Goal: Transaction & Acquisition: Purchase product/service

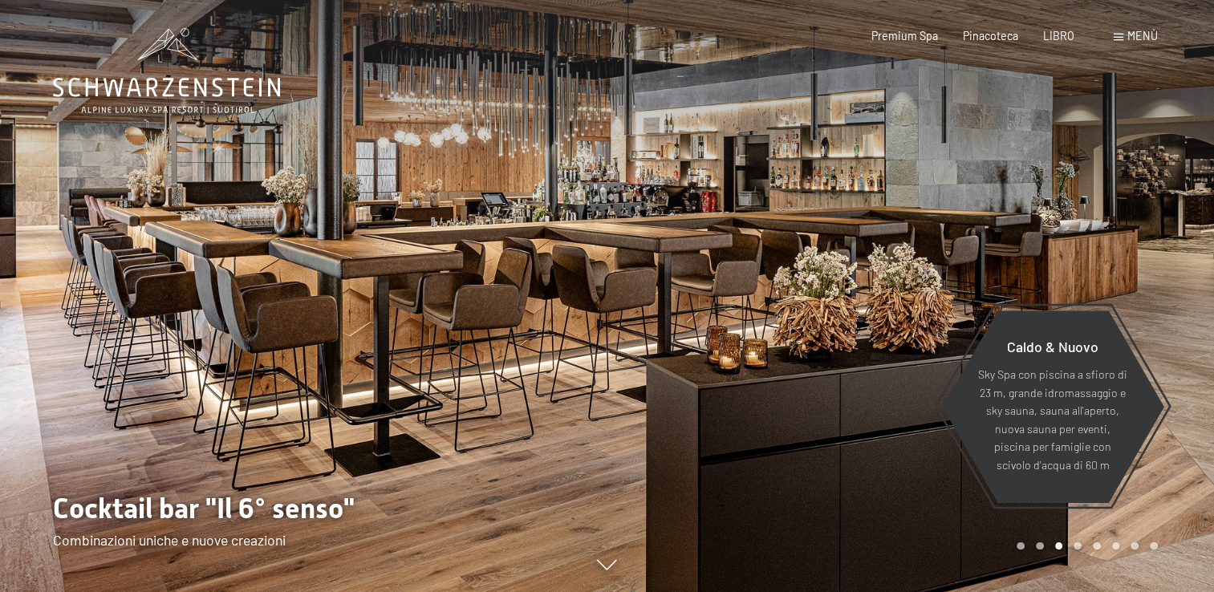
click at [1143, 43] on div "Menù" at bounding box center [1136, 36] width 44 height 16
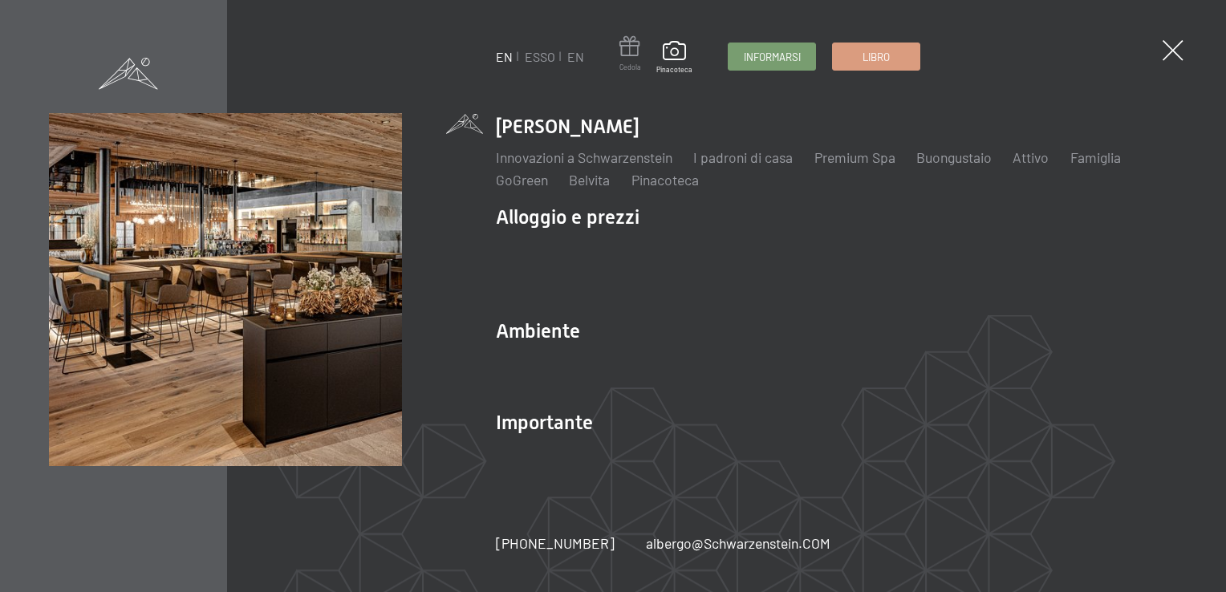
click at [629, 56] on span at bounding box center [631, 49] width 22 height 26
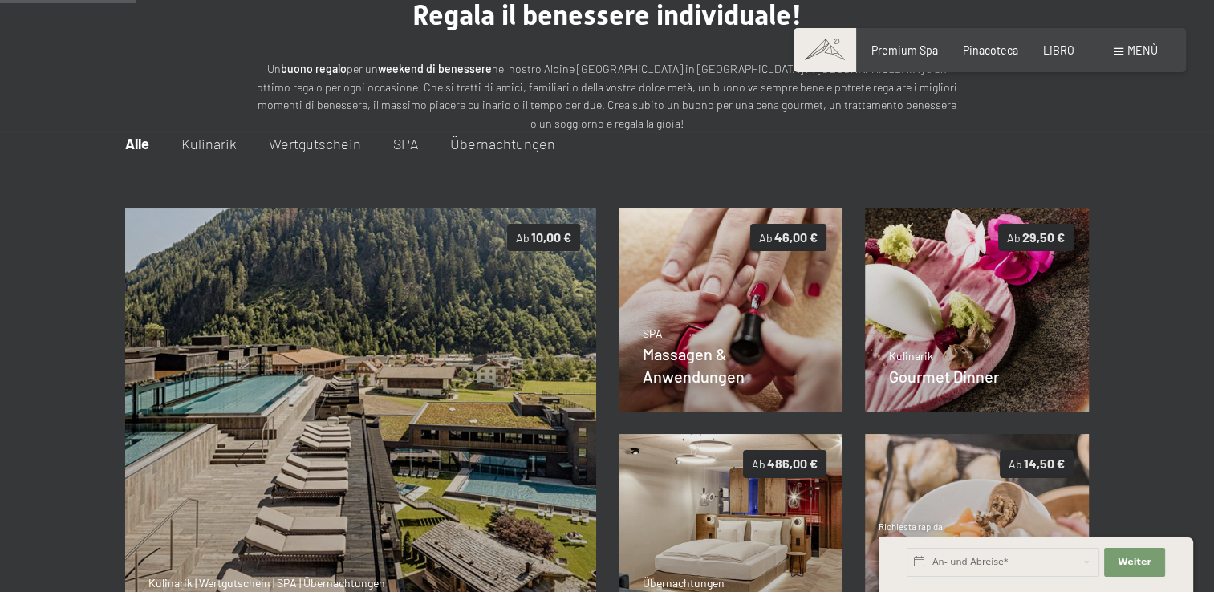
scroll to position [115, 0]
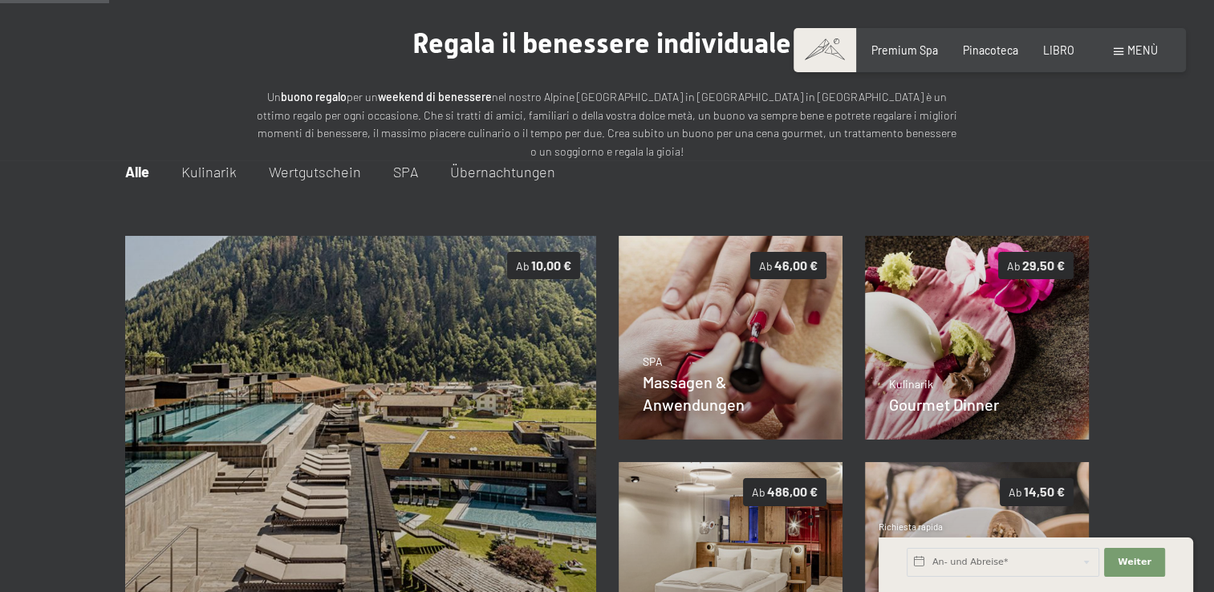
click at [520, 169] on span "Übernachtungen" at bounding box center [502, 172] width 105 height 18
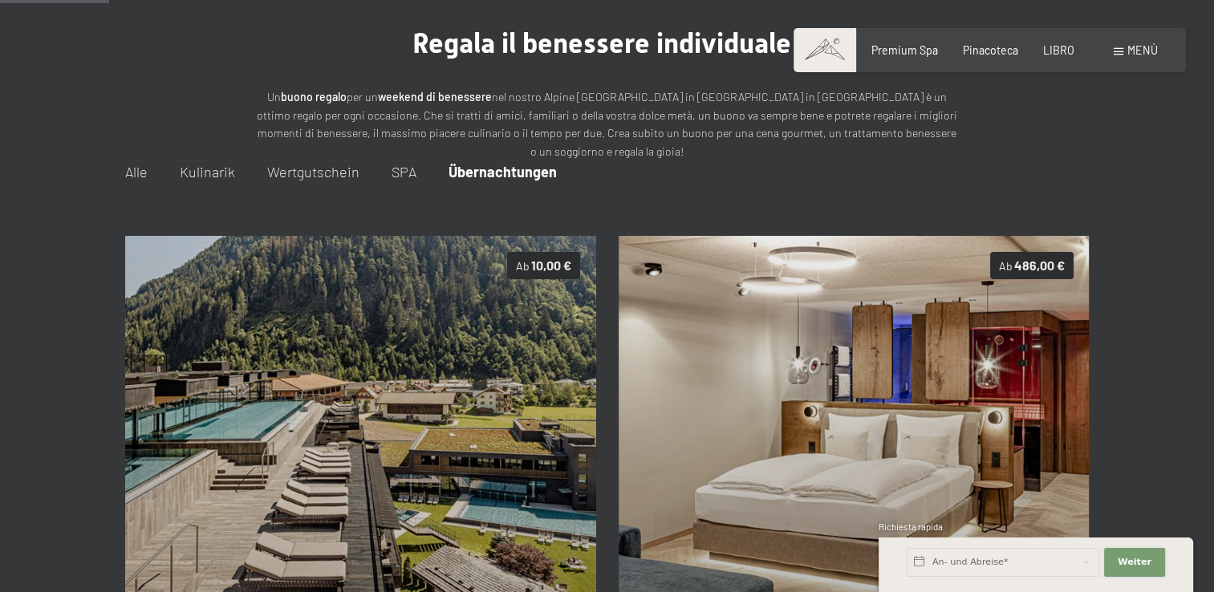
click at [1143, 565] on span "Weiter" at bounding box center [1135, 562] width 34 height 13
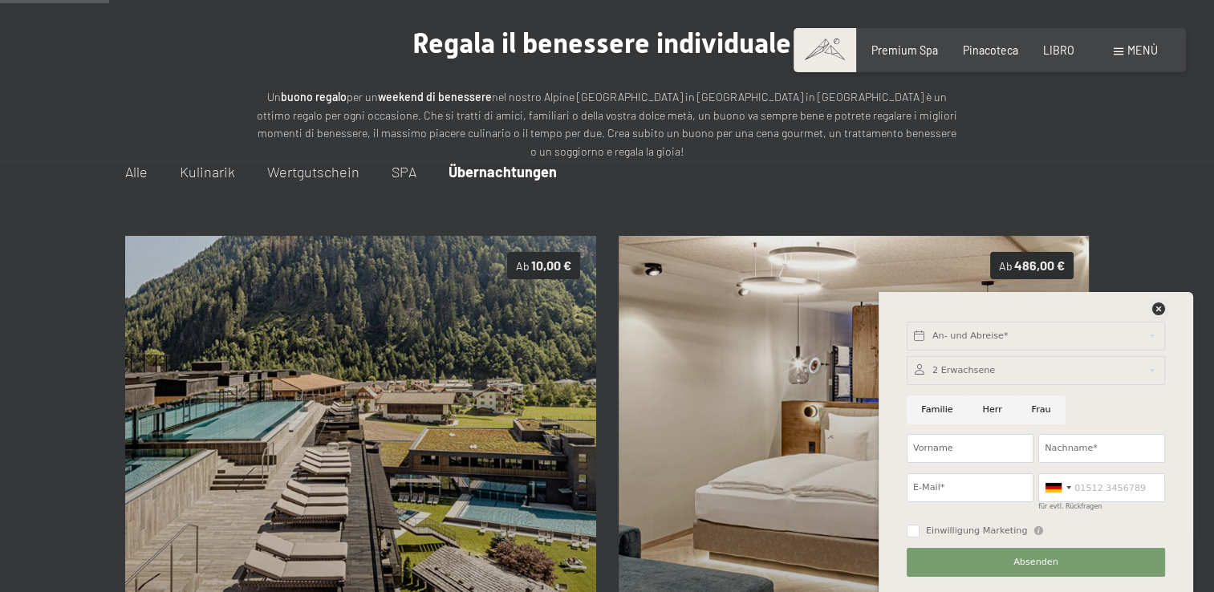
click at [1156, 307] on icon at bounding box center [1158, 309] width 13 height 13
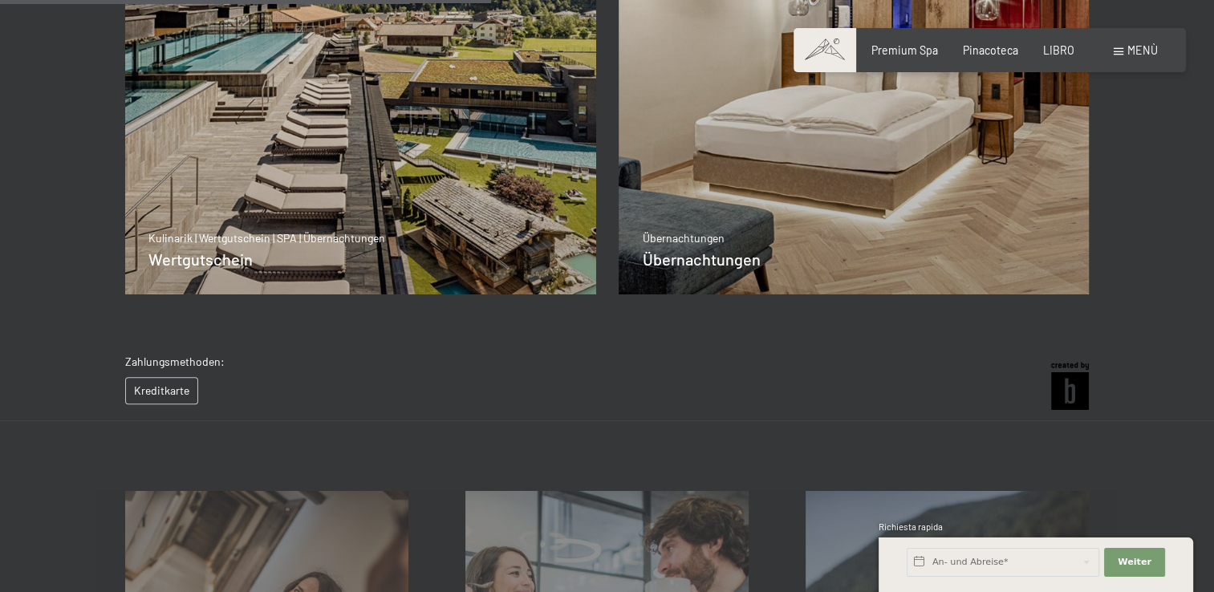
scroll to position [516, 0]
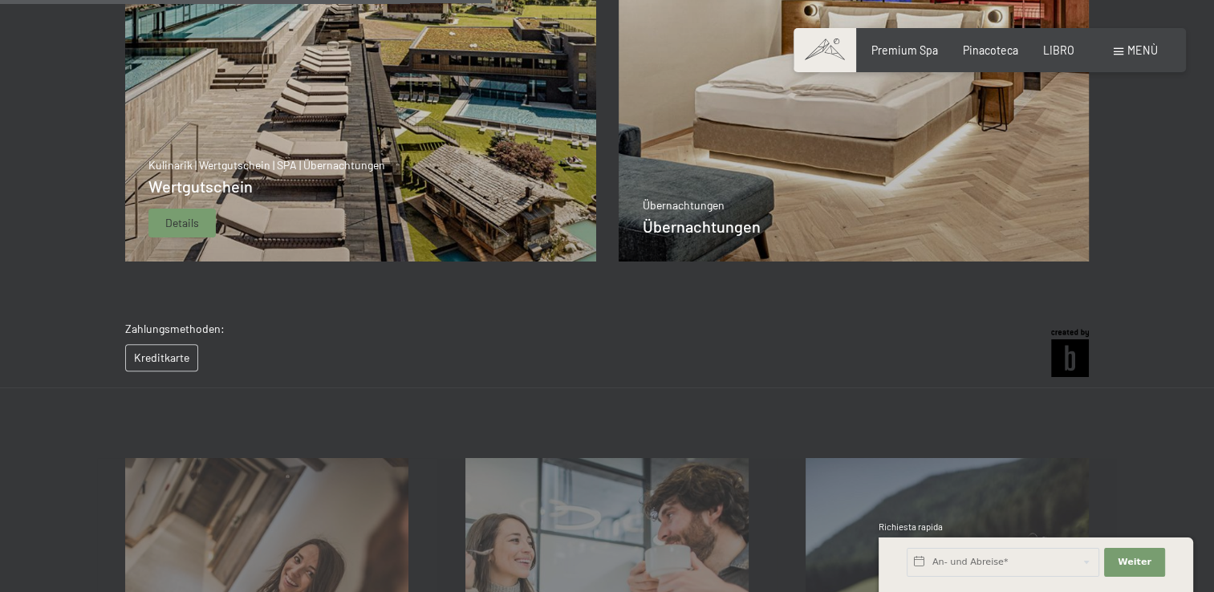
click at [175, 217] on span "Details" at bounding box center [182, 223] width 34 height 16
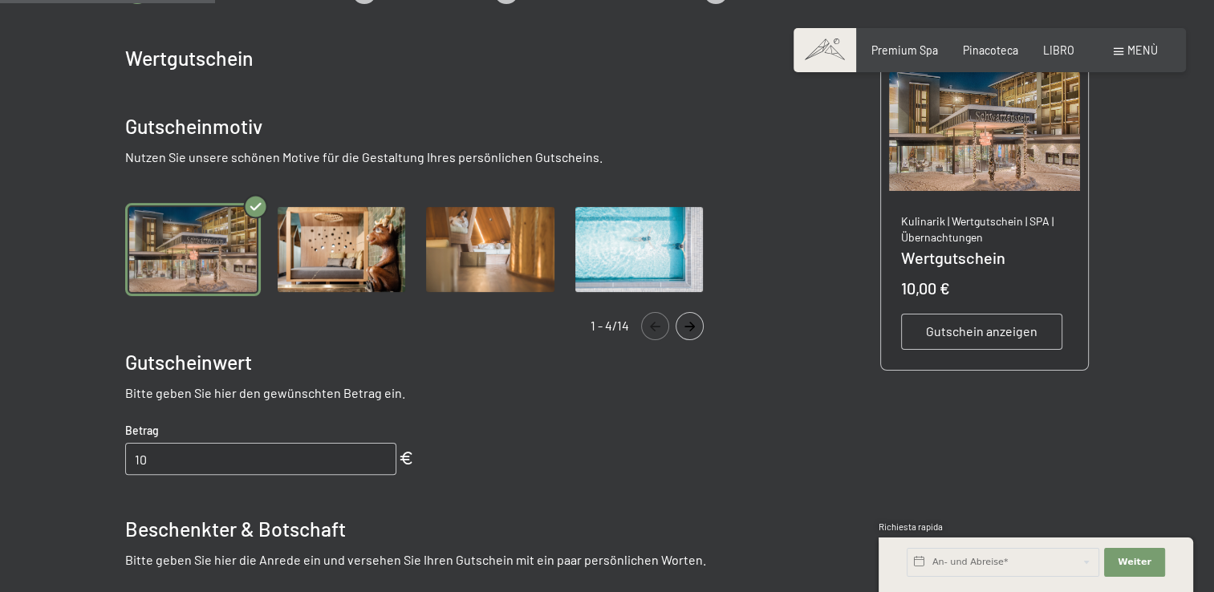
scroll to position [321, 0]
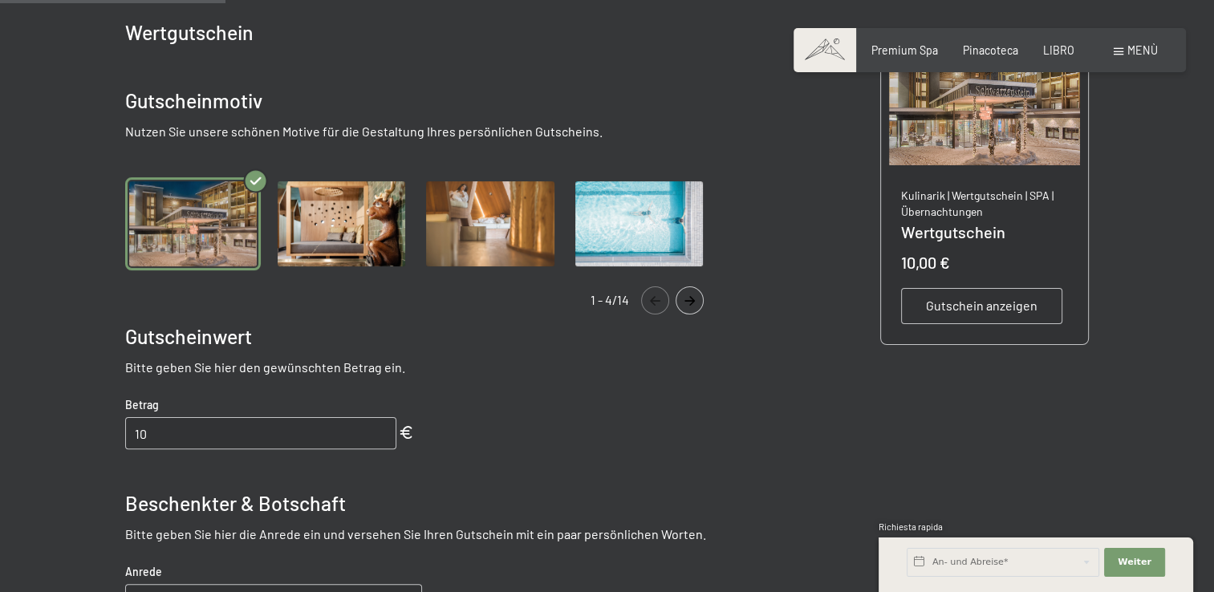
click at [366, 216] on img "Gallery" at bounding box center [342, 223] width 136 height 93
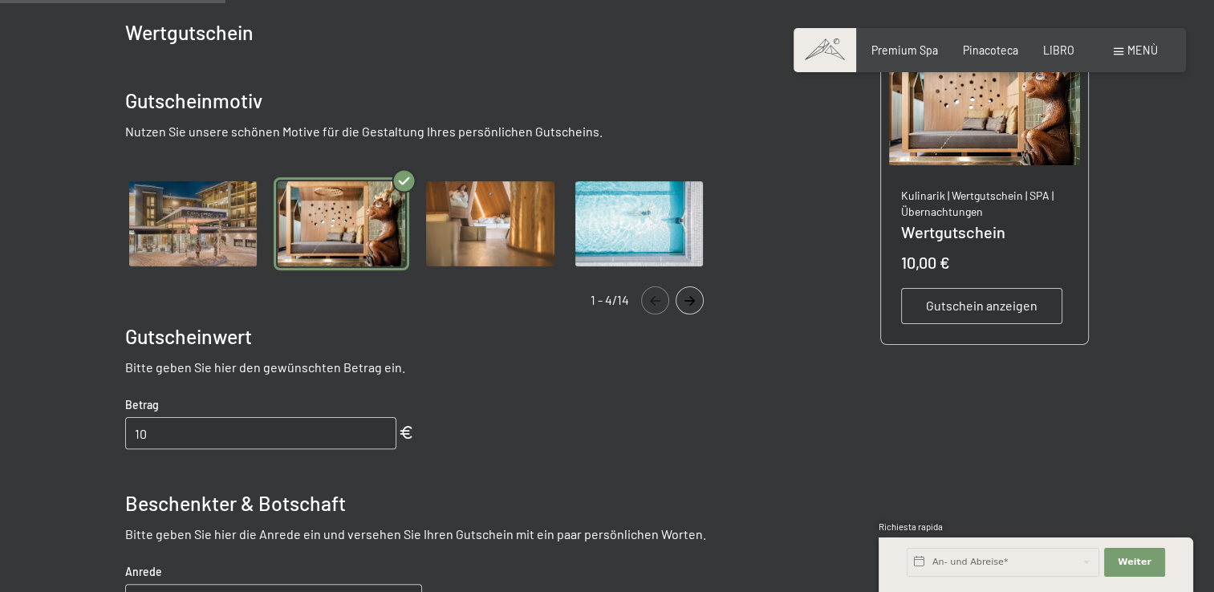
click at [520, 216] on img "Gallery" at bounding box center [490, 223] width 136 height 93
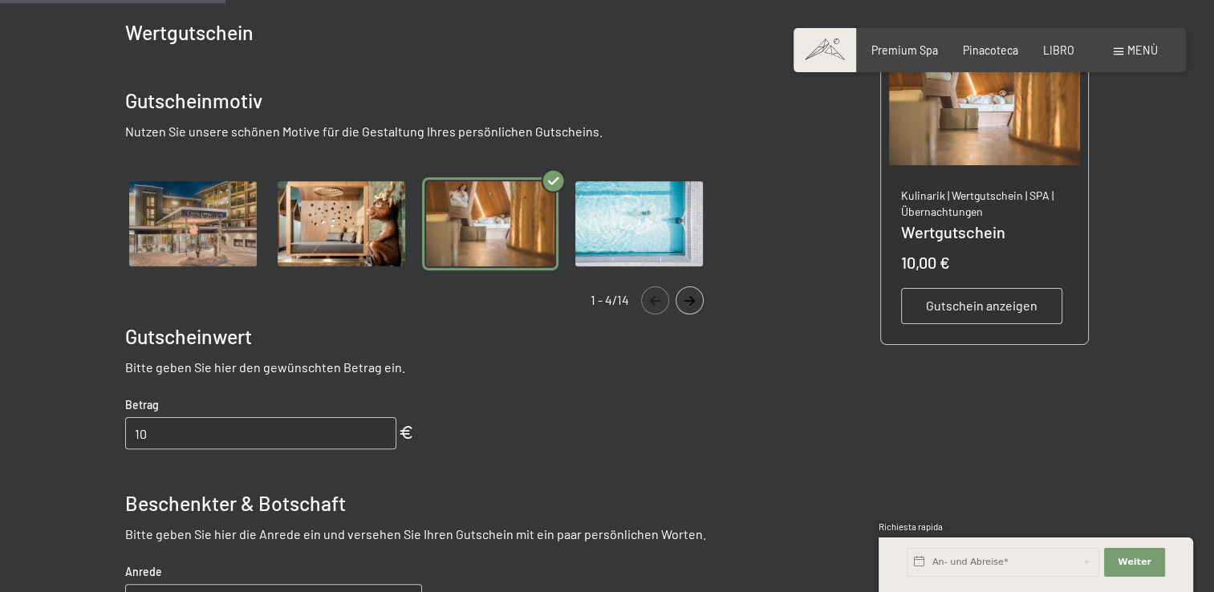
click at [642, 218] on img "Gallery" at bounding box center [639, 223] width 136 height 93
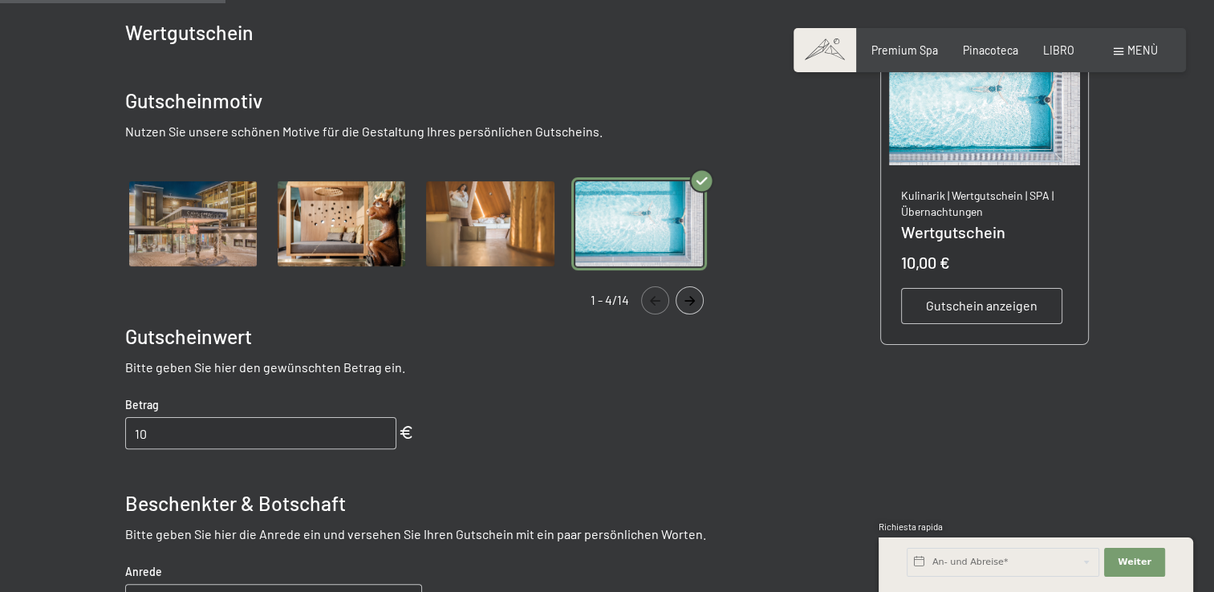
click at [165, 232] on img "Gallery" at bounding box center [193, 223] width 136 height 93
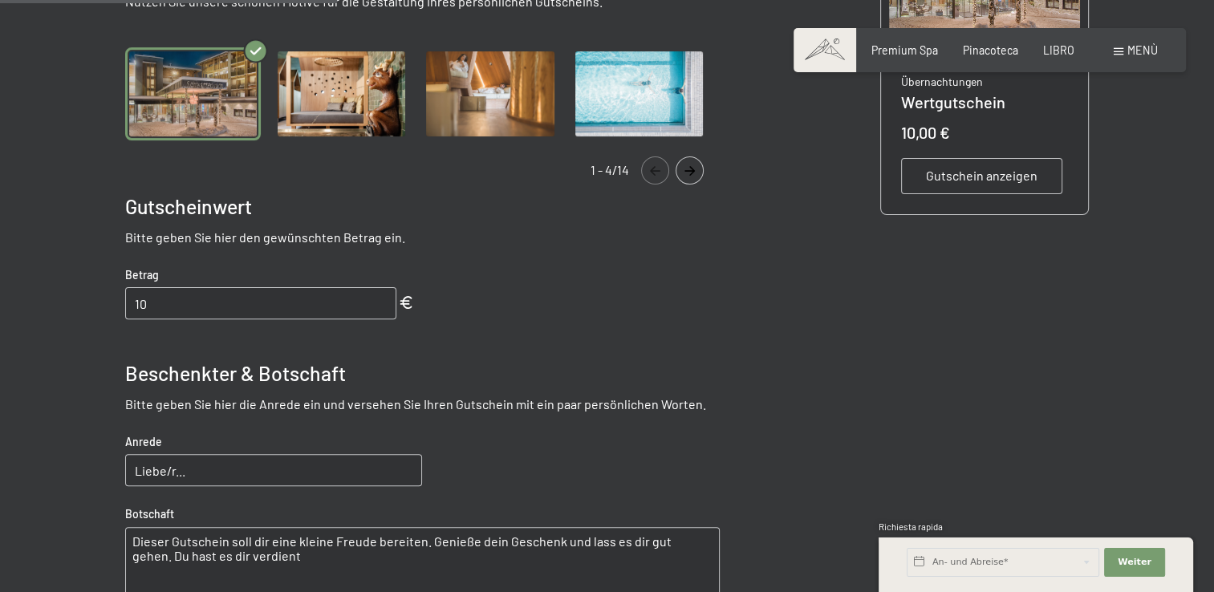
scroll to position [481, 0]
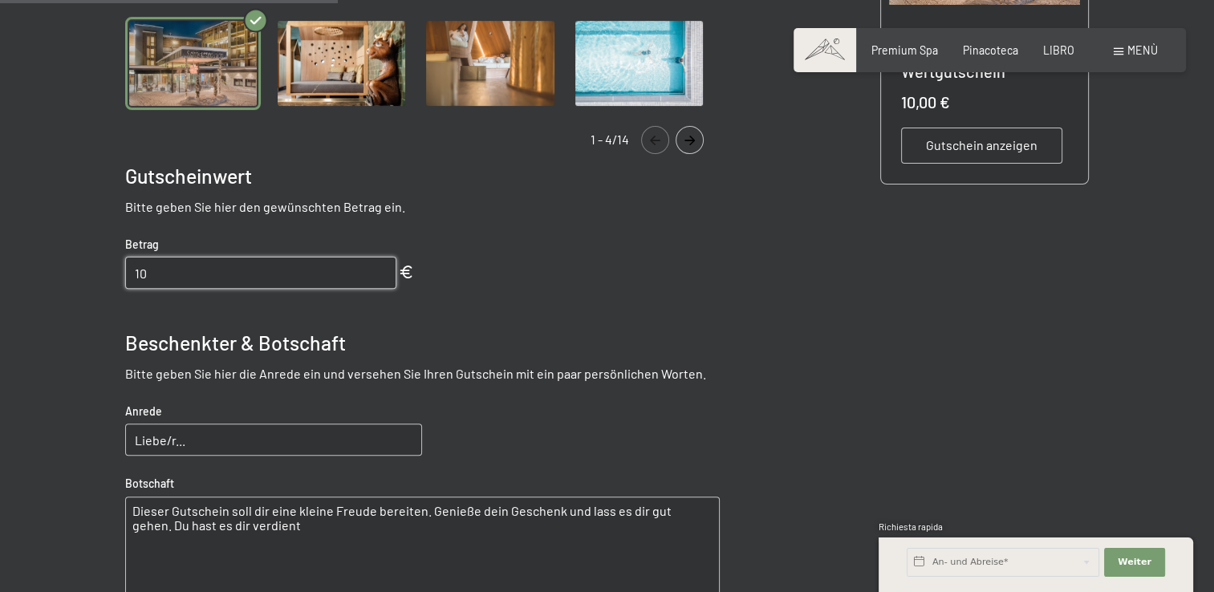
click at [270, 278] on input "10" at bounding box center [260, 273] width 271 height 32
type input "100"
click at [386, 303] on div "Wertgutschein Gutscheinmotiv Nutzen Sie unsere schönen Motive für die Gestaltun…" at bounding box center [422, 298] width 595 height 880
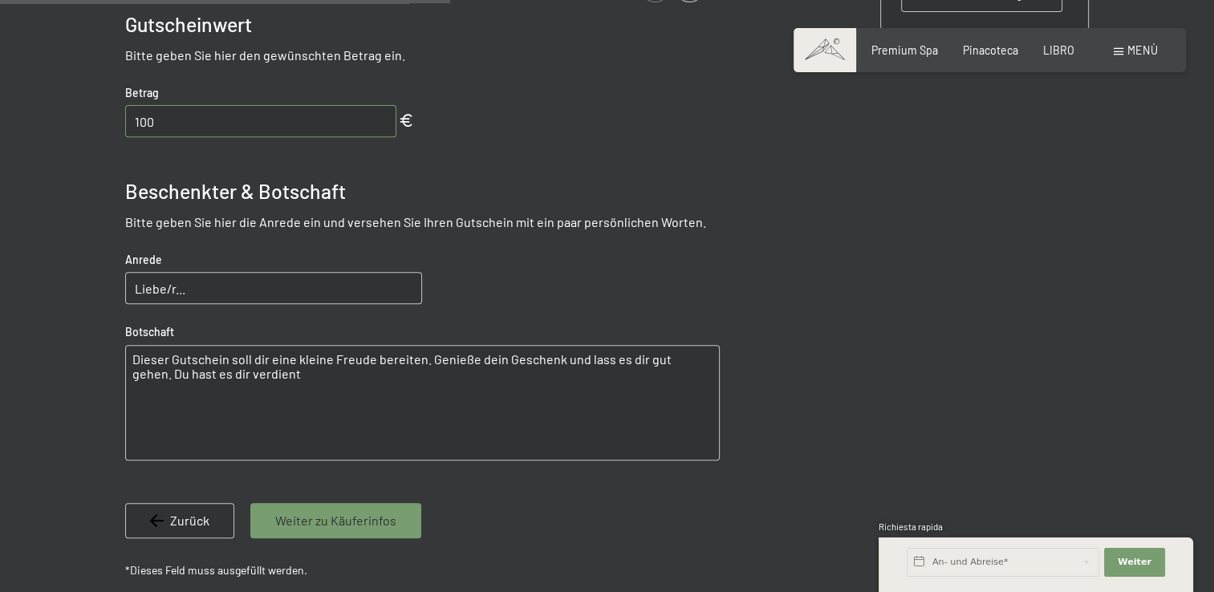
scroll to position [642, 0]
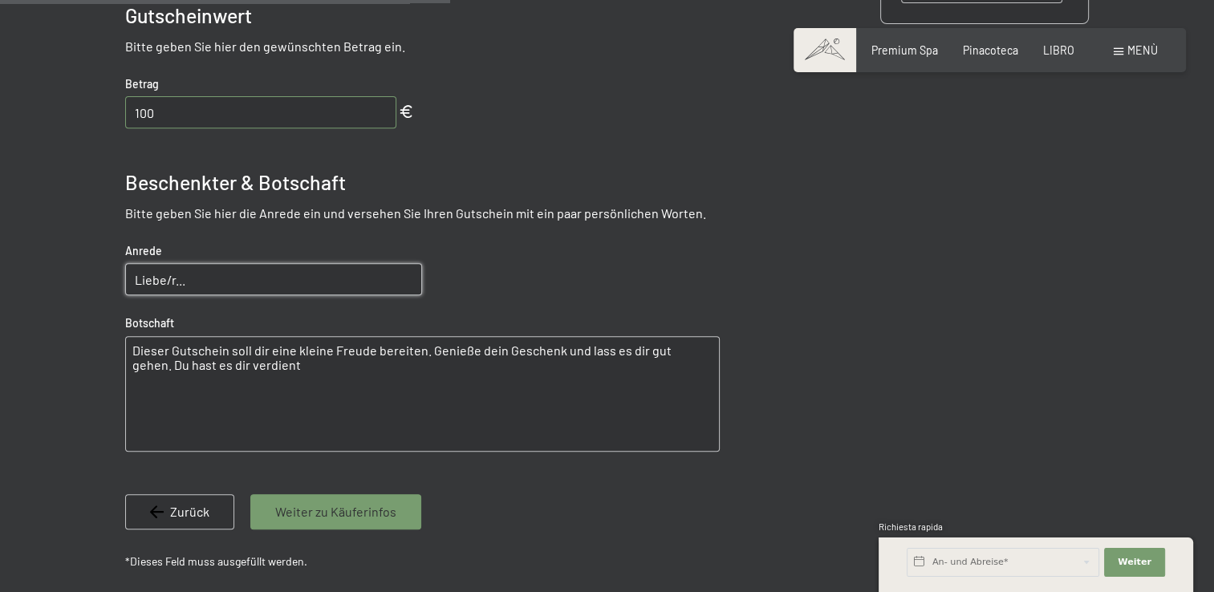
click at [209, 283] on input "Liebe/r..." at bounding box center [273, 279] width 297 height 32
type input "L"
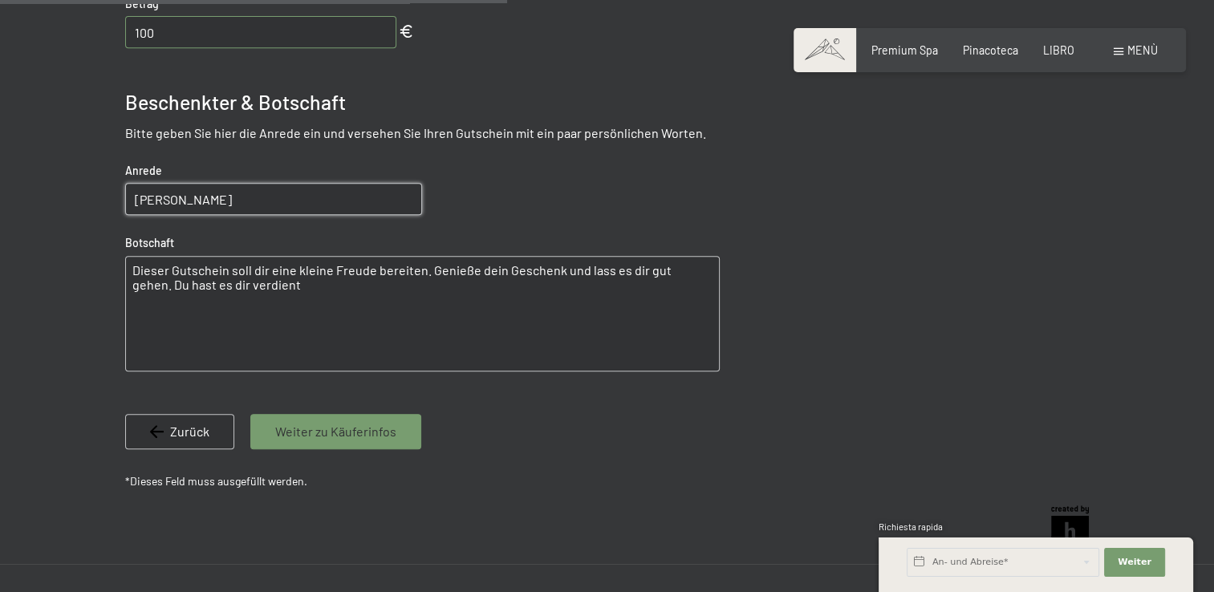
type input "Caro Matteo"
drag, startPoint x: 132, startPoint y: 270, endPoint x: 264, endPoint y: 284, distance: 132.4
click at [270, 288] on textarea "Dieser Gutschein soll dir eine kleine Freude bereiten. Genieße dein Geschenk un…" at bounding box center [422, 314] width 595 height 116
click at [132, 278] on textarea "Dieser Gutschein soll dir eine kleine Freude bereiten. Genieße dein Geschenk un…" at bounding box center [422, 314] width 595 height 116
click at [132, 268] on textarea "Dieser Gutschein soll dir eine kleine Freude bereiten. Genieße dein Geschenk un…" at bounding box center [422, 314] width 595 height 116
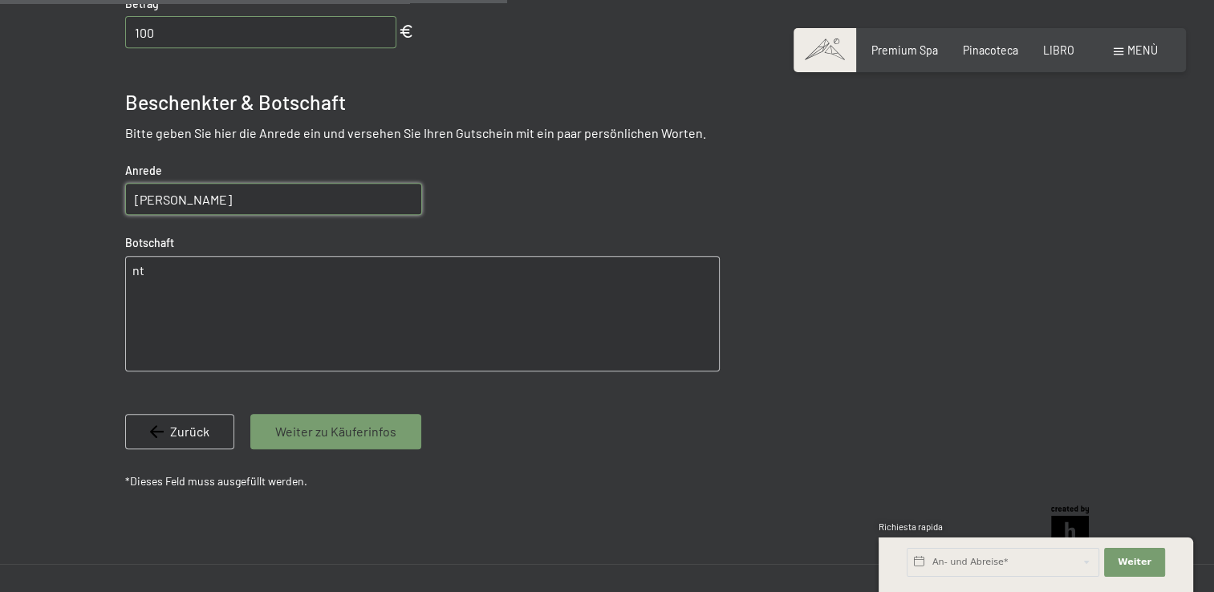
type textarea "t"
click at [365, 318] on textarea "Tantissimi auguri per i tuoi super 30 anni Dai tuoi cari Suoceri" at bounding box center [422, 314] width 595 height 116
type textarea "Tantissimi auguri per i tuoi super 30 anni Dai tuoi cari Suoceri"
click at [349, 426] on span "Weiter zu Käuferinfos" at bounding box center [335, 432] width 121 height 18
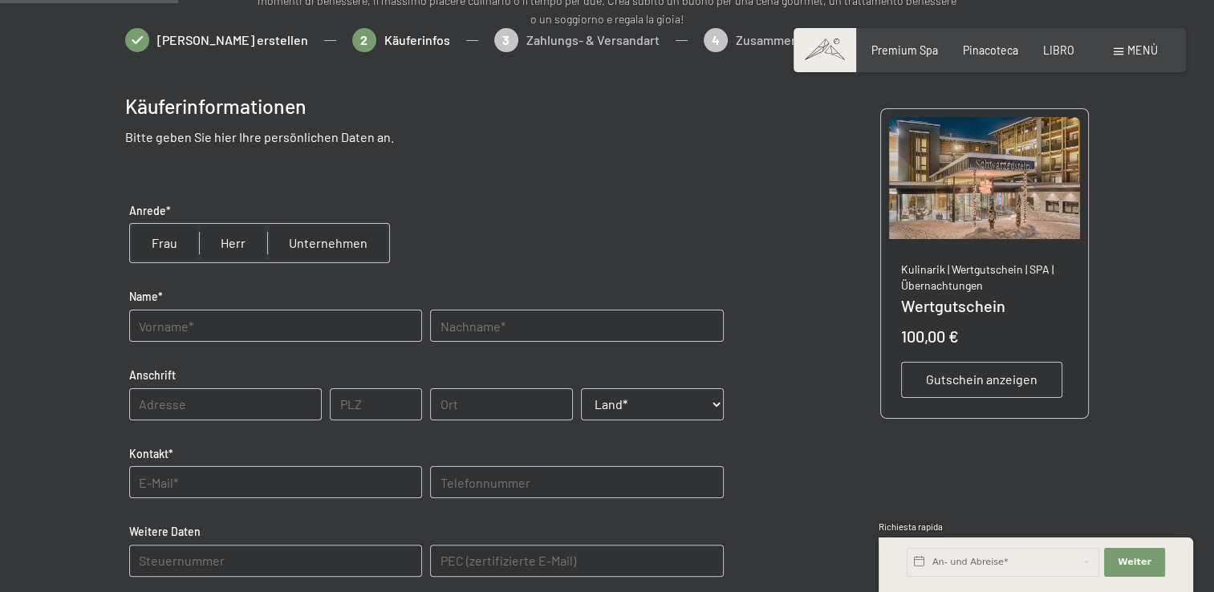
scroll to position [275, 0]
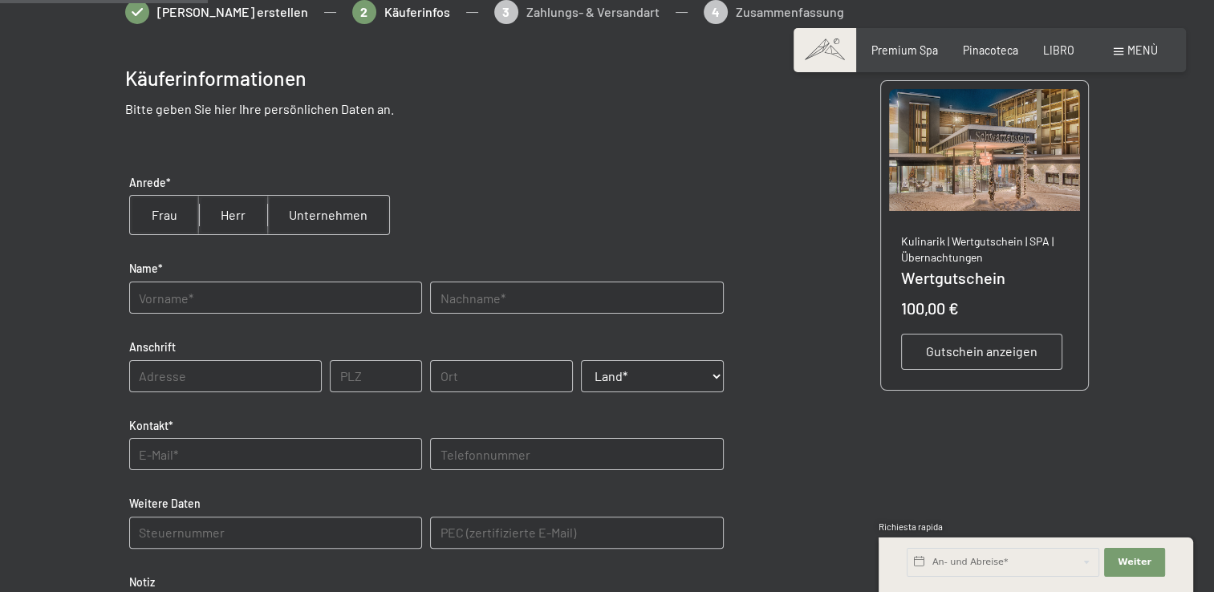
click at [221, 221] on input "radio" at bounding box center [233, 215] width 68 height 39
radio input "true"
click at [180, 294] on input "text" at bounding box center [275, 298] width 293 height 32
type input "Fabrizio"
type input "Gerosa"
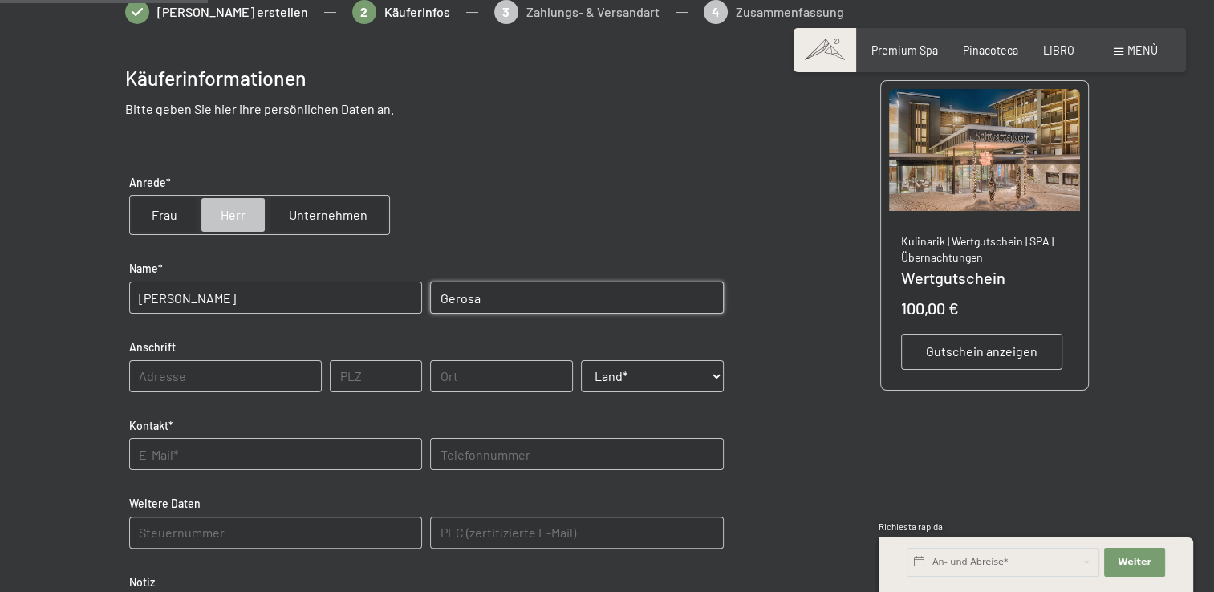
type input "6853"
type input "6853 Ligornetto Schweiz"
select select "CHE"
type input "0916470194"
type E-Mail\) "fabrizio.gerosa@bluewin.ch"
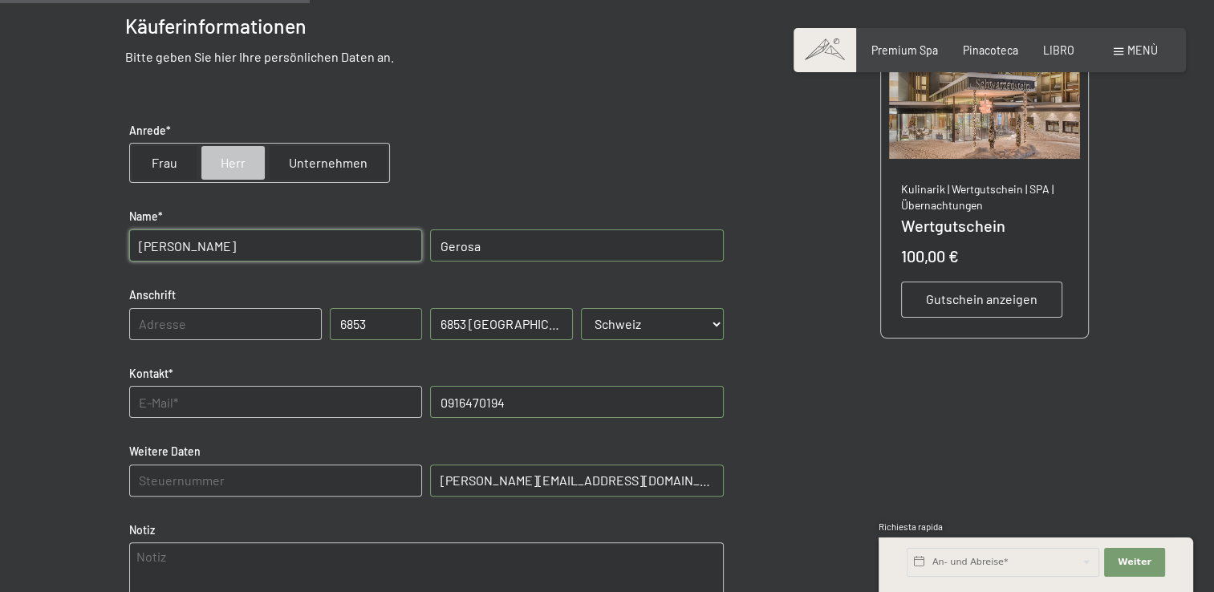
scroll to position [436, 0]
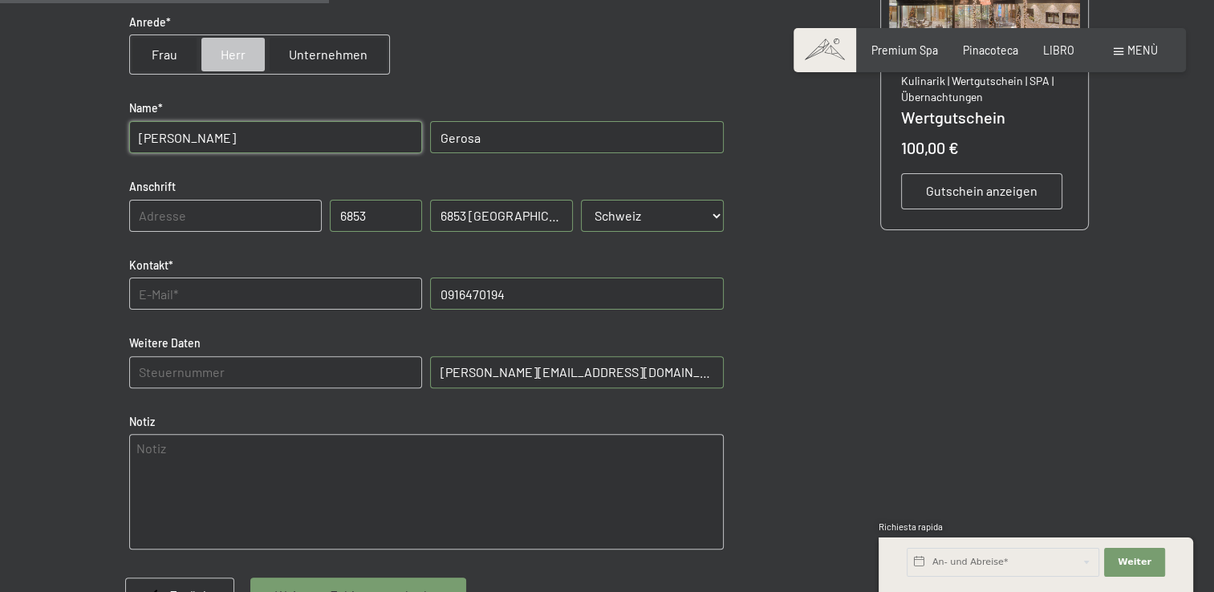
click at [533, 217] on input "6853 Ligornetto Schweiz" at bounding box center [501, 216] width 143 height 32
type input "6853 Ligornetto"
click at [428, 252] on div "Kontakt* Telefonnummer 0916470194" at bounding box center [426, 293] width 603 height 87
click at [165, 303] on input "text" at bounding box center [275, 294] width 293 height 32
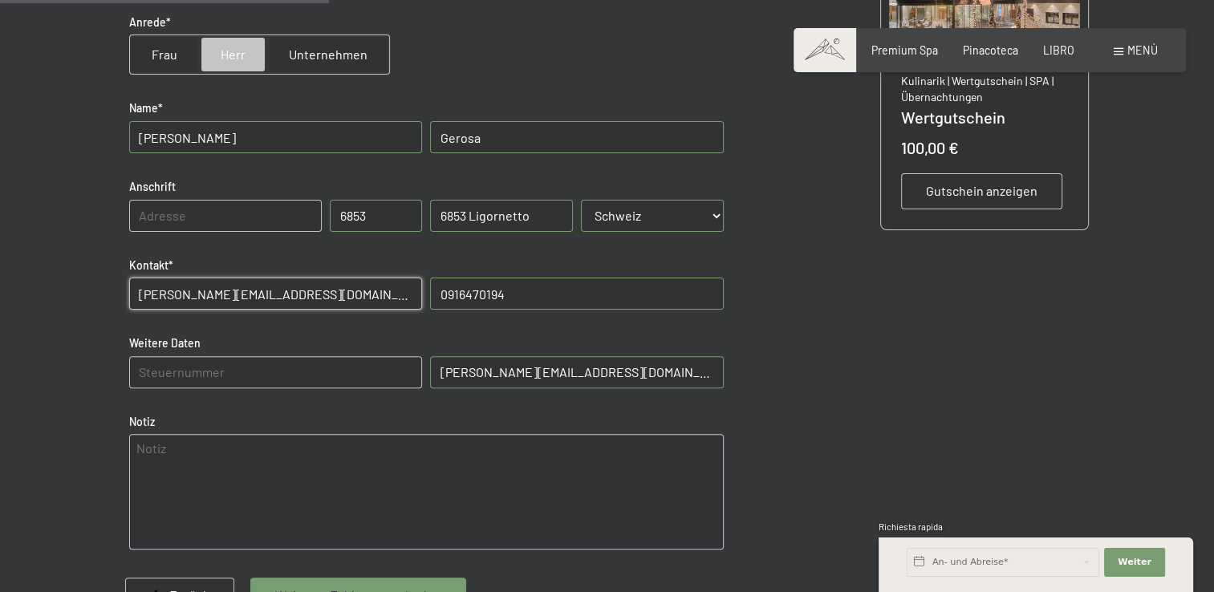
type input "fabrizio.gerosa@bluewin.ch"
click at [521, 295] on input "0916470194" at bounding box center [576, 294] width 293 height 32
type input "0"
type input "+41 763301106"
click at [221, 209] on input "text" at bounding box center [225, 216] width 193 height 32
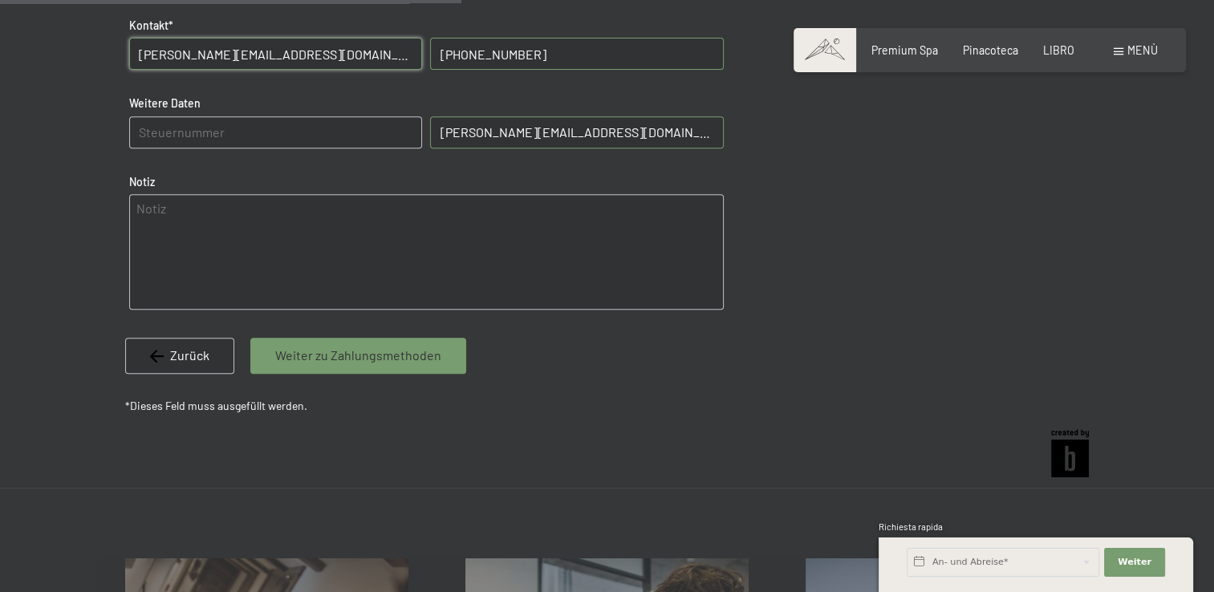
scroll to position [676, 0]
type input "via Girivel 12d"
click at [339, 354] on span "Weiter zu Zahlungsmethoden" at bounding box center [358, 355] width 166 height 18
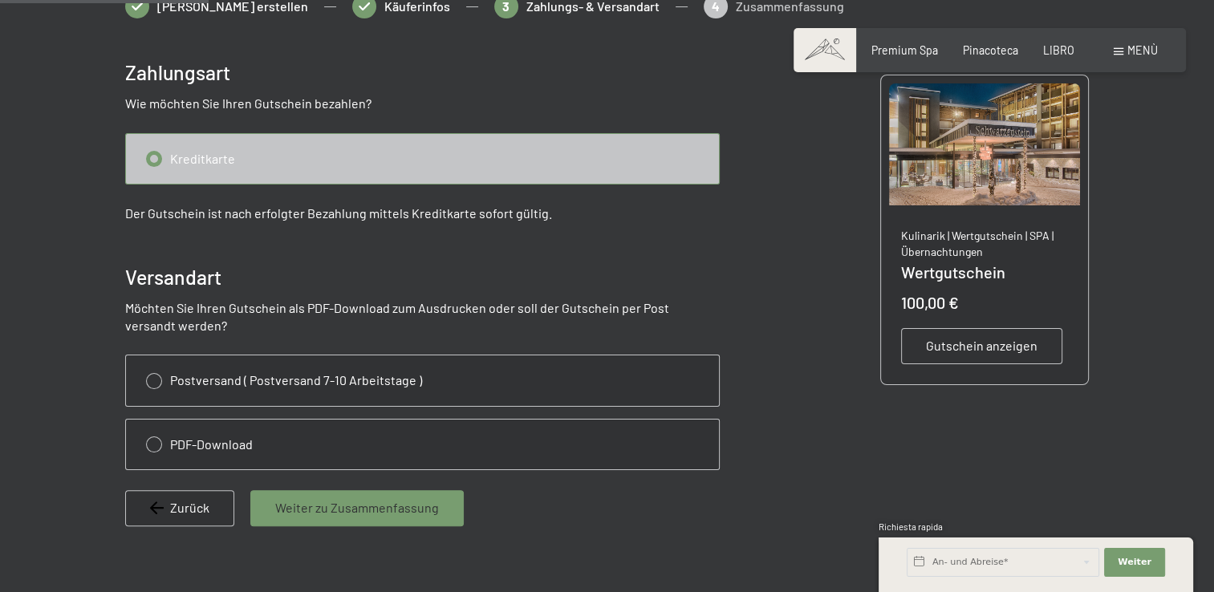
scroll to position [195, 0]
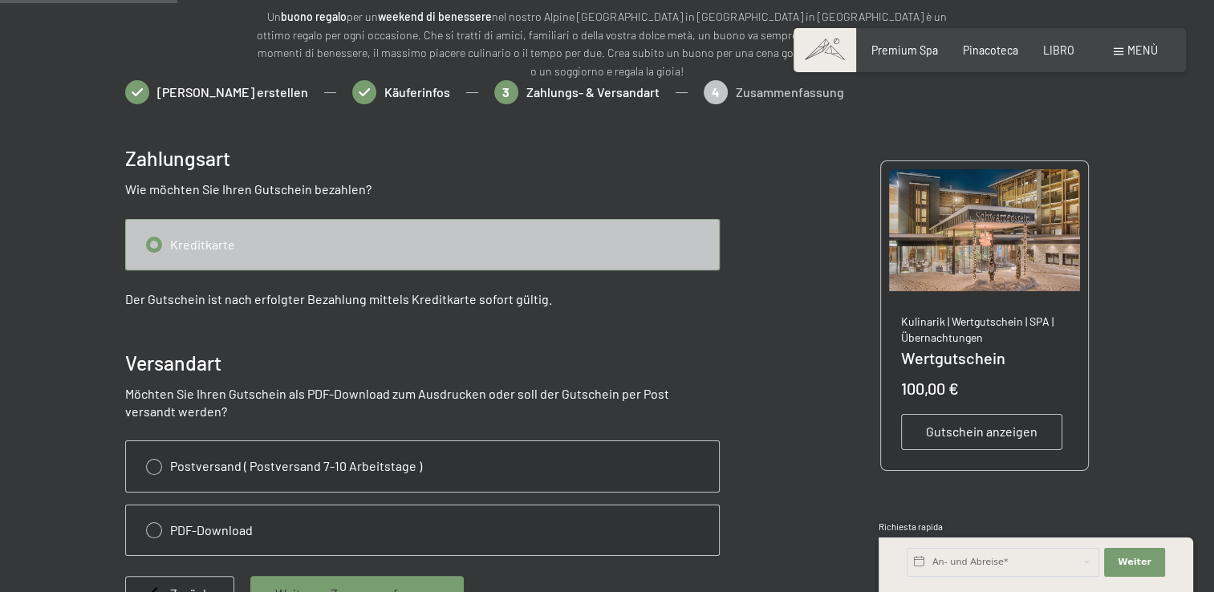
click at [151, 238] on input "radio" at bounding box center [422, 245] width 593 height 50
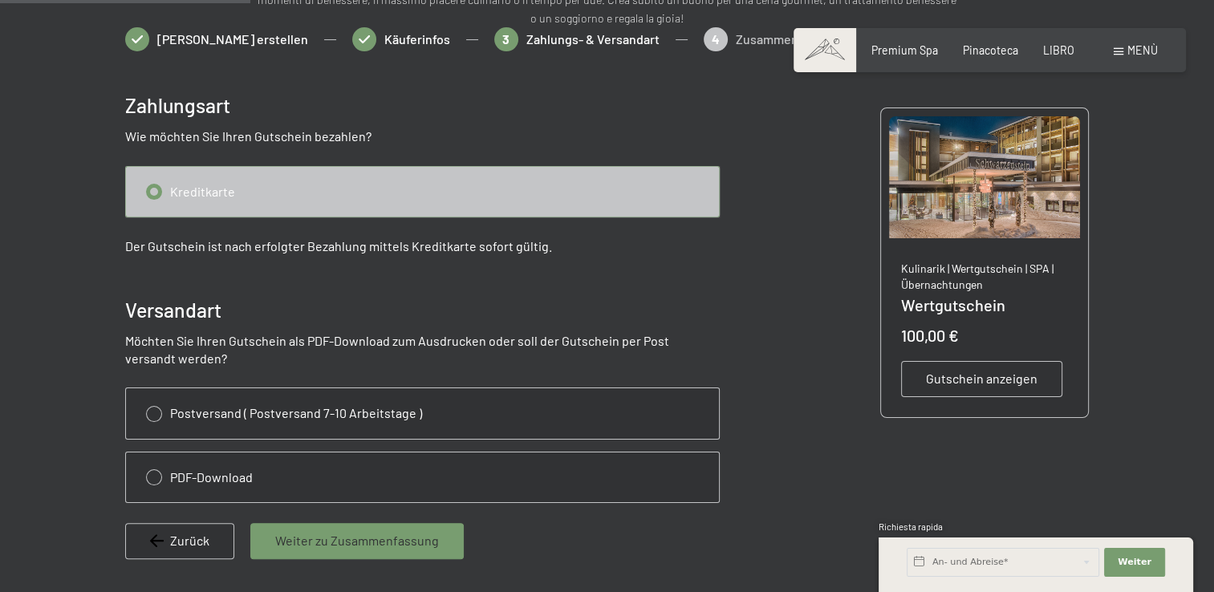
scroll to position [275, 0]
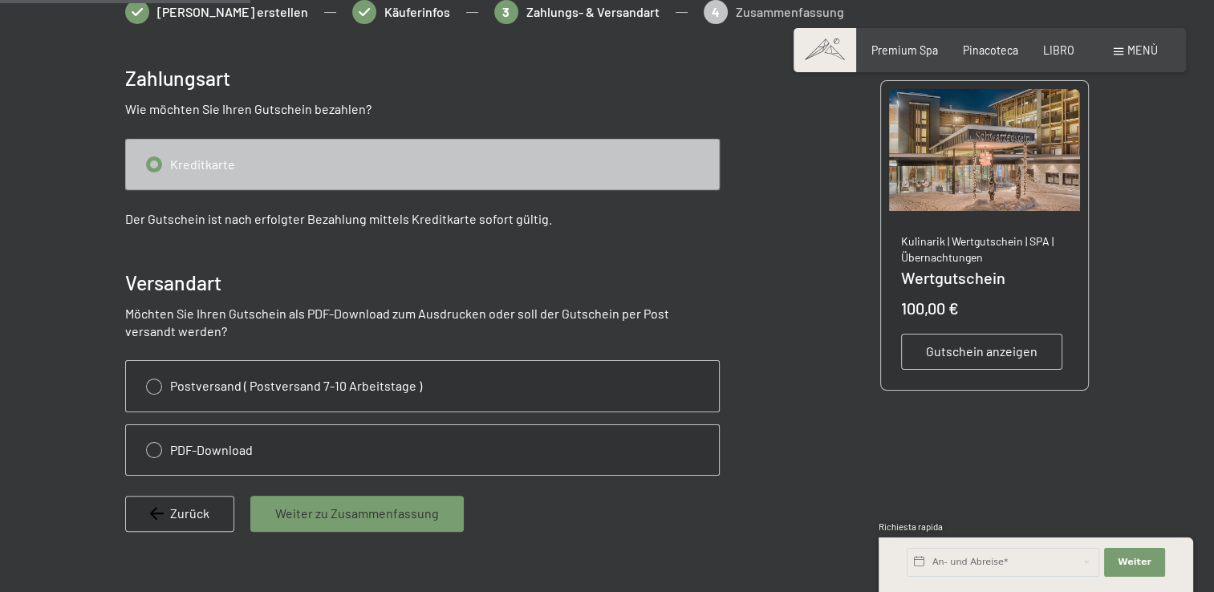
click at [164, 443] on input "radio" at bounding box center [422, 450] width 593 height 50
radio input "true"
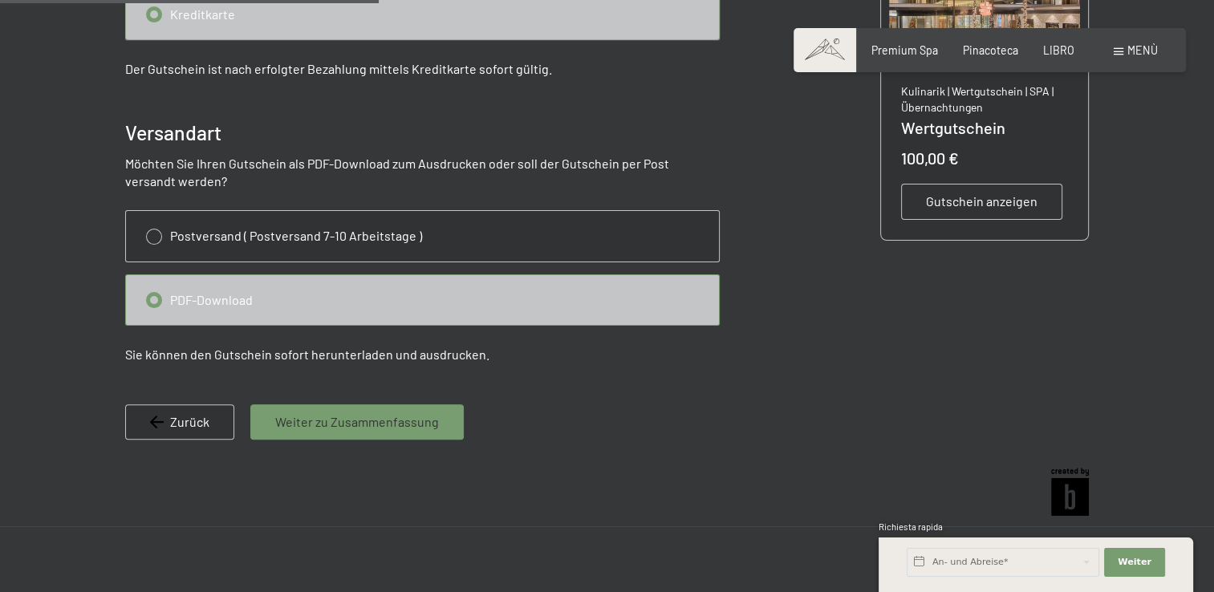
scroll to position [436, 0]
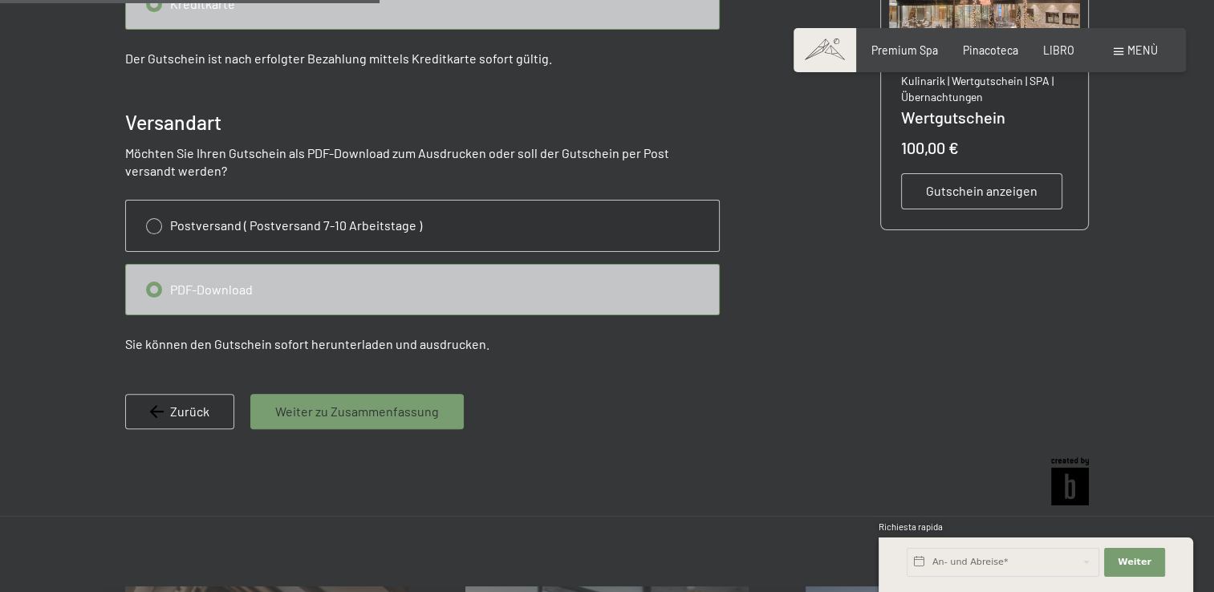
click at [378, 411] on span "Weiter zu Zusammenfassung" at bounding box center [357, 412] width 164 height 18
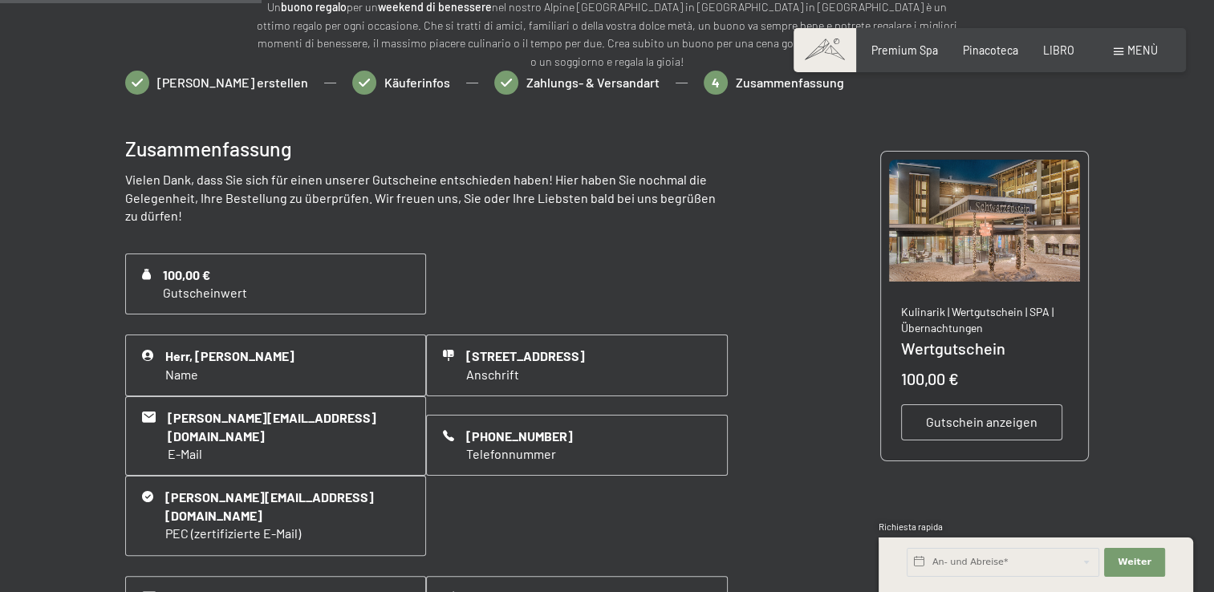
scroll to position [195, 0]
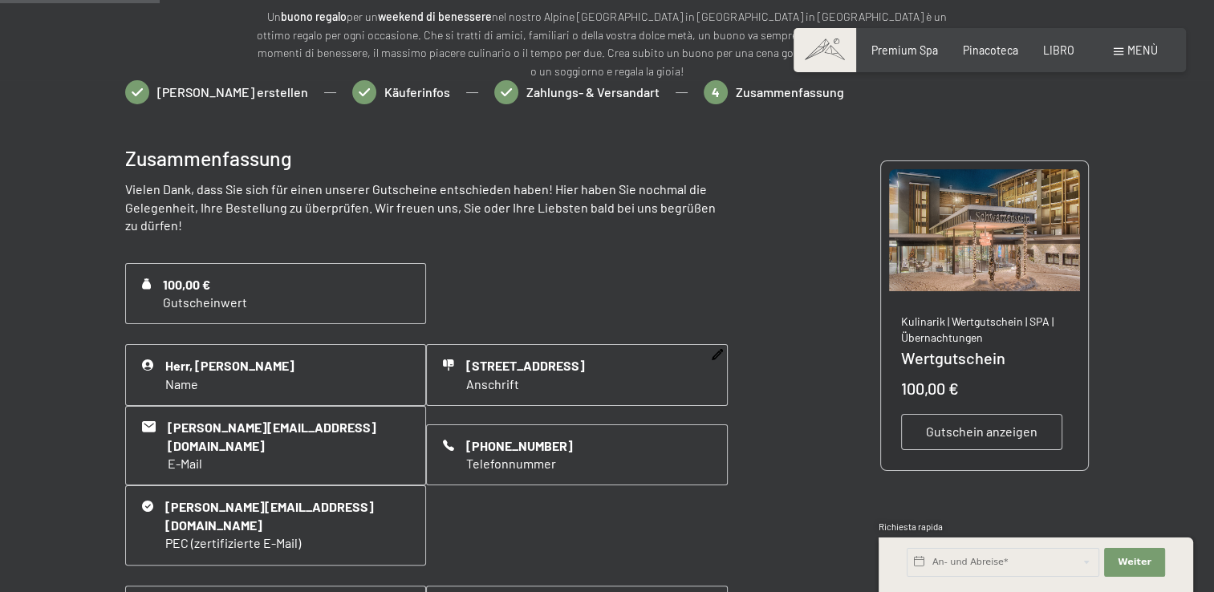
click at [549, 375] on span "via Girivel 12d, 6853, 6853 Ligornetto , Schweiz" at bounding box center [525, 366] width 119 height 18
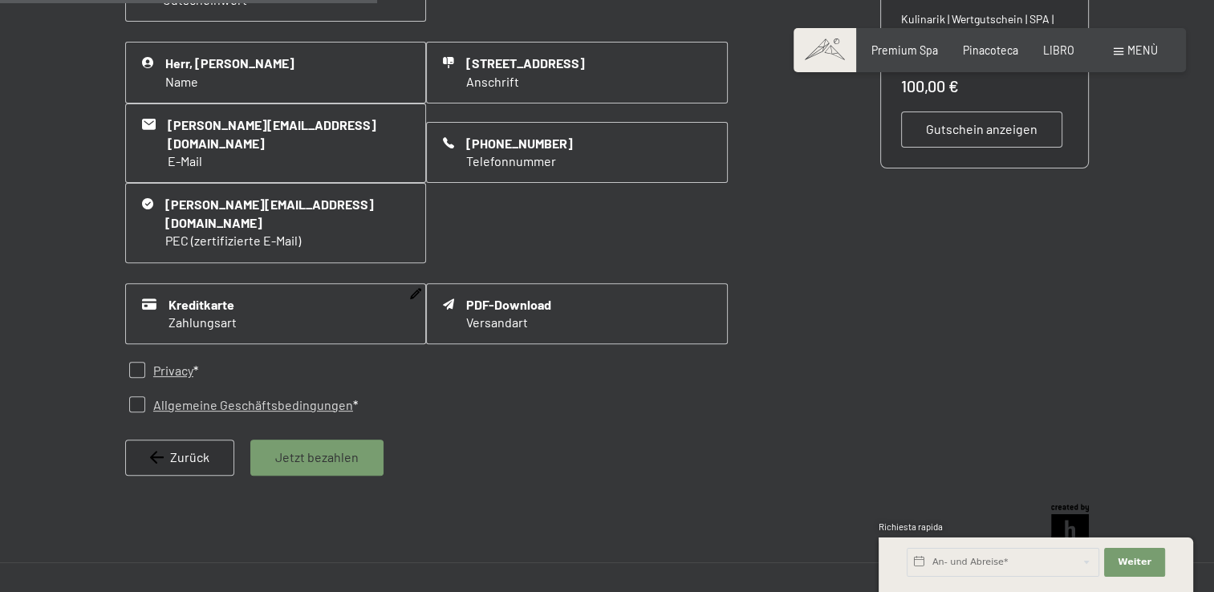
scroll to position [516, 0]
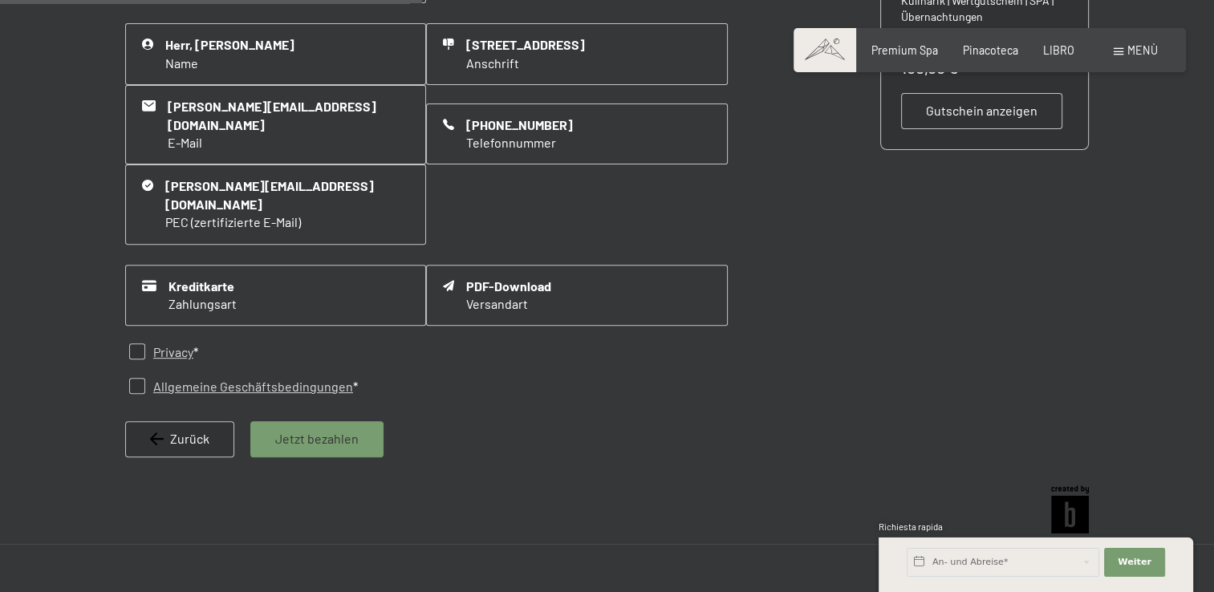
drag, startPoint x: 140, startPoint y: 332, endPoint x: 143, endPoint y: 357, distance: 25.0
click at [140, 343] on input "checkbox" at bounding box center [137, 351] width 16 height 16
checkbox input "true"
click at [141, 378] on input "checkbox" at bounding box center [137, 386] width 16 height 16
checkbox input "true"
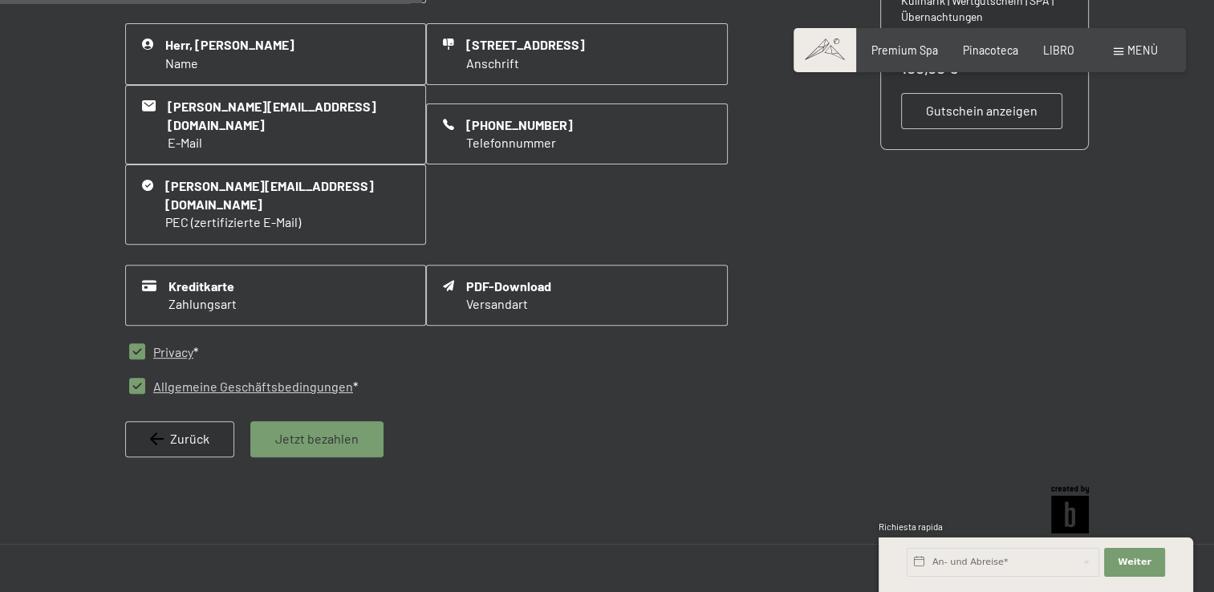
click at [337, 430] on span "Jetzt bezahlen" at bounding box center [316, 439] width 83 height 18
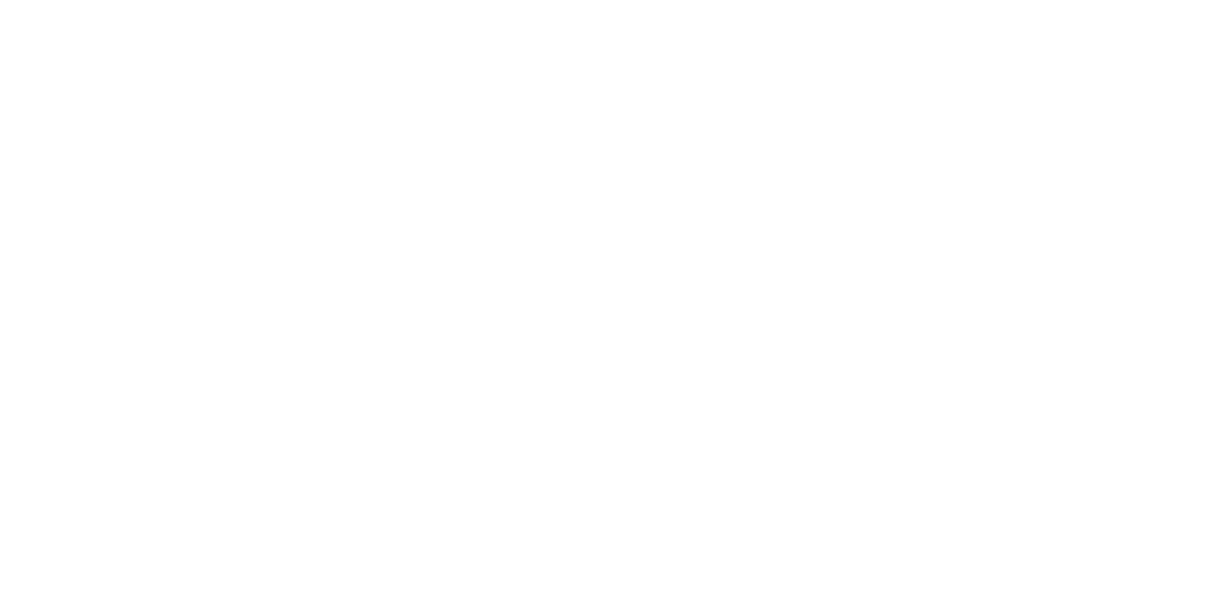
scroll to position [0, 0]
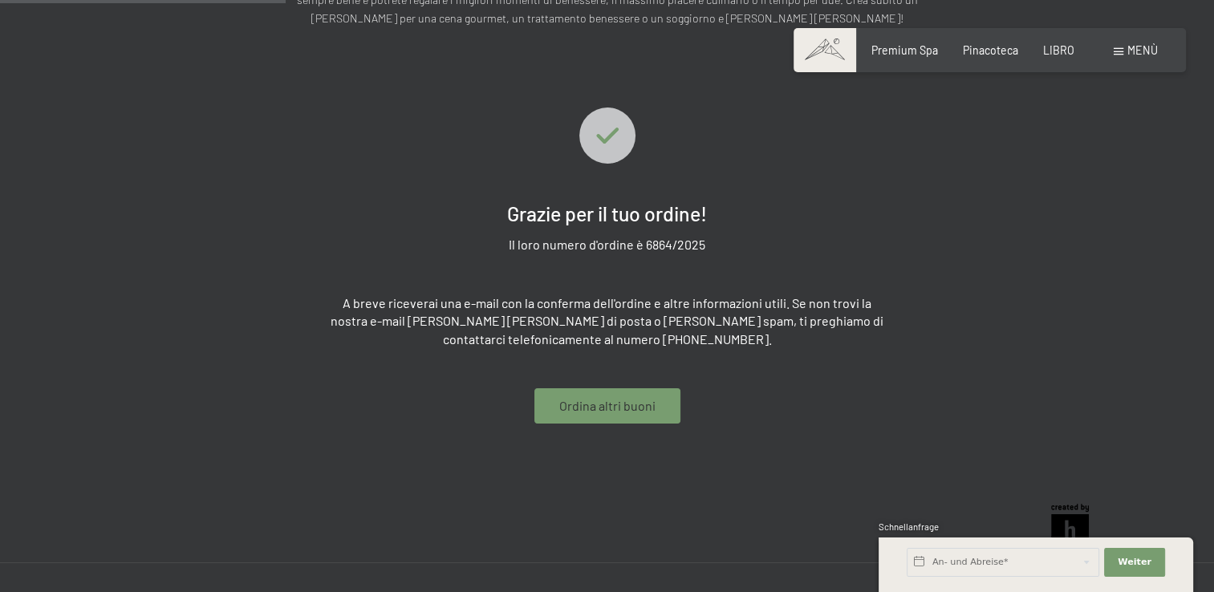
scroll to position [275, 0]
